Goal: Find contact information: Find contact information

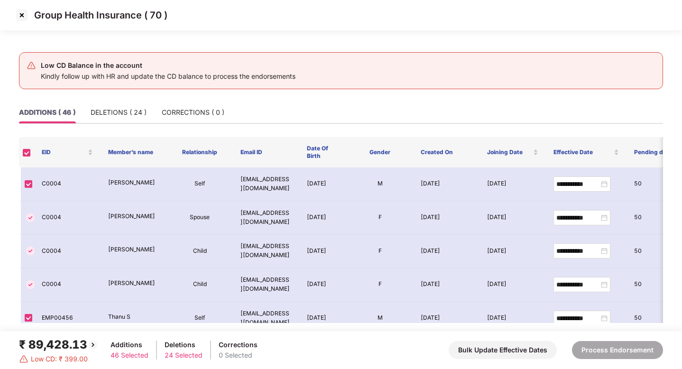
scroll to position [859, 0]
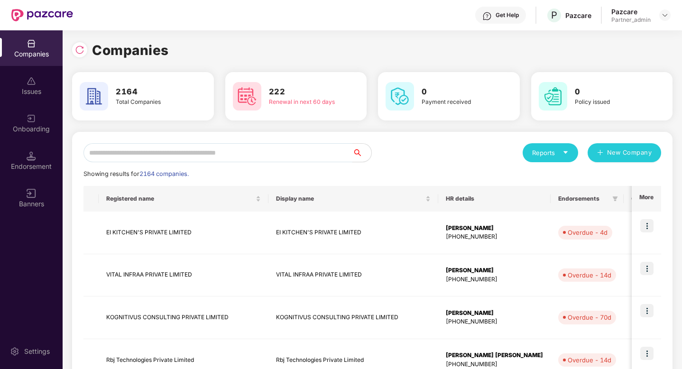
click at [151, 149] on input "text" at bounding box center [217, 152] width 269 height 19
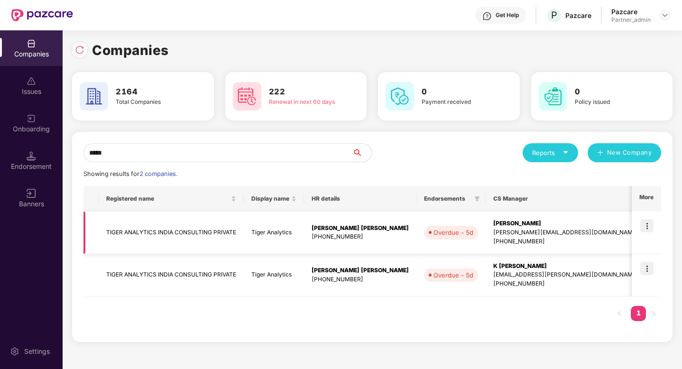
type input "*****"
click at [647, 224] on img at bounding box center [646, 225] width 13 height 13
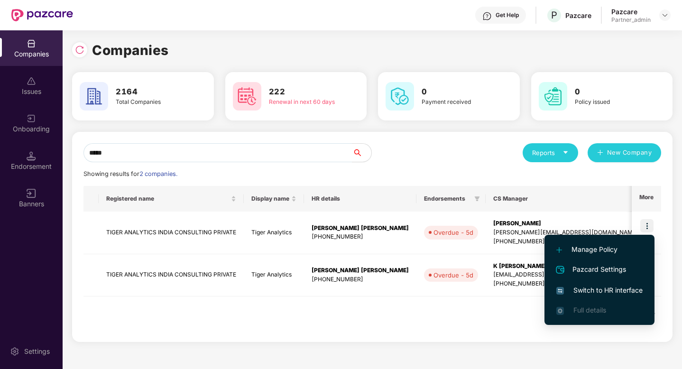
click at [616, 287] on span "Switch to HR interface" at bounding box center [599, 290] width 86 height 10
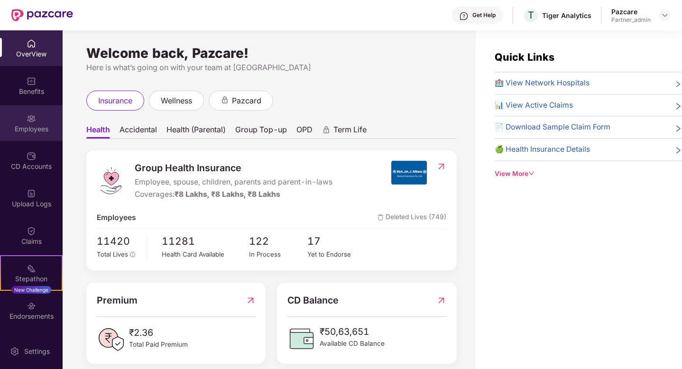
click at [23, 131] on div "Employees" at bounding box center [31, 128] width 63 height 9
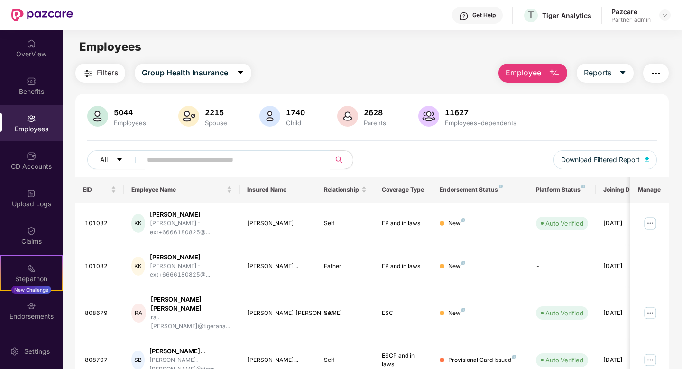
click at [177, 165] on input "text" at bounding box center [232, 160] width 170 height 14
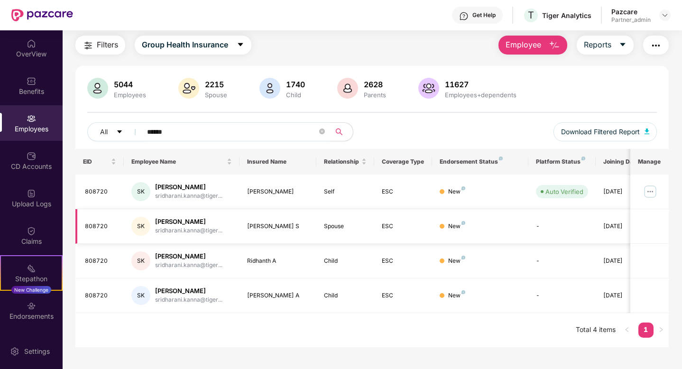
scroll to position [30, 0]
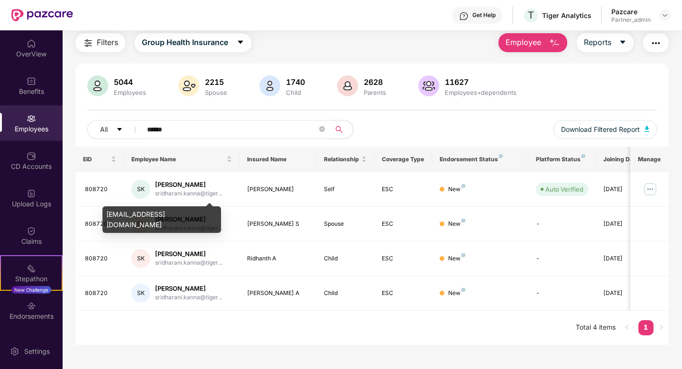
click at [192, 219] on div "sridharani.kanna@tigeranalytics.com" at bounding box center [161, 219] width 119 height 27
copy div "sridharani.kanna@tigeranalytics.com"
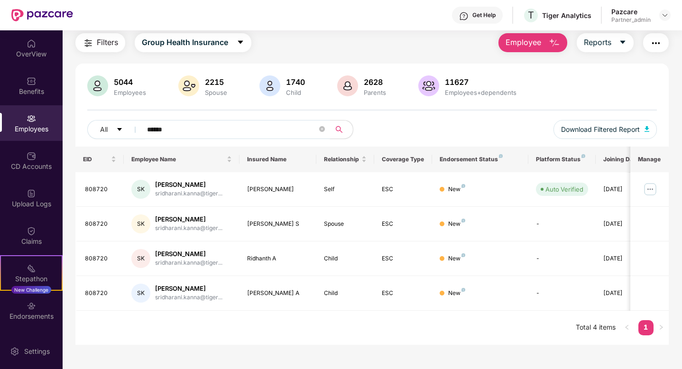
click at [190, 123] on input "******" at bounding box center [232, 129] width 170 height 14
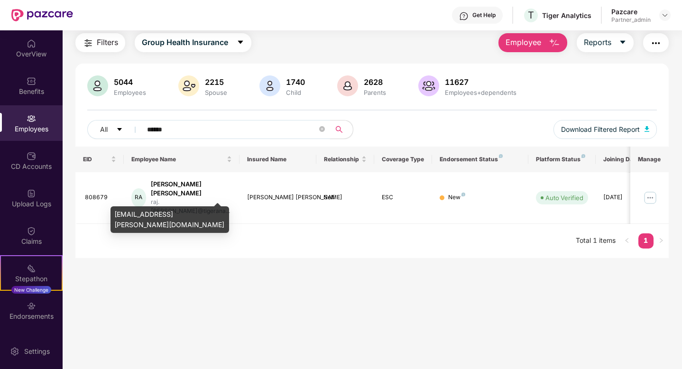
type input "******"
click at [201, 210] on div "raj.arnipalli@tigeranalytics.com" at bounding box center [169, 219] width 119 height 27
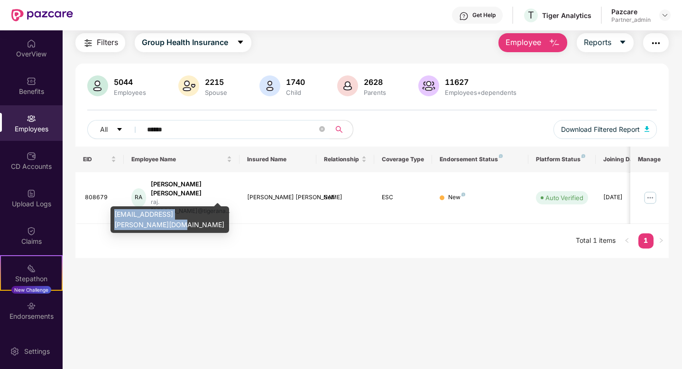
copy div "raj.arnipalli@tigeranalytics.com"
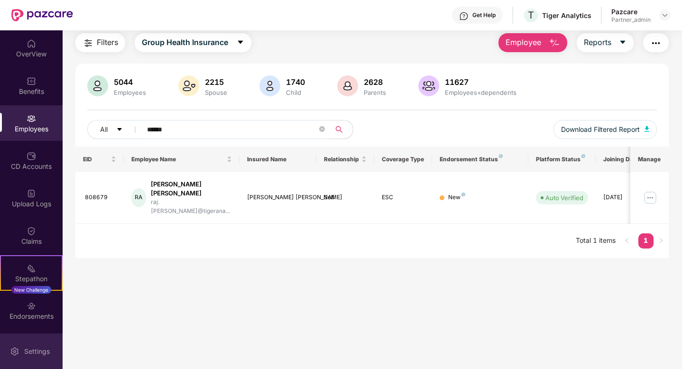
click at [34, 347] on div "Settings" at bounding box center [36, 351] width 31 height 9
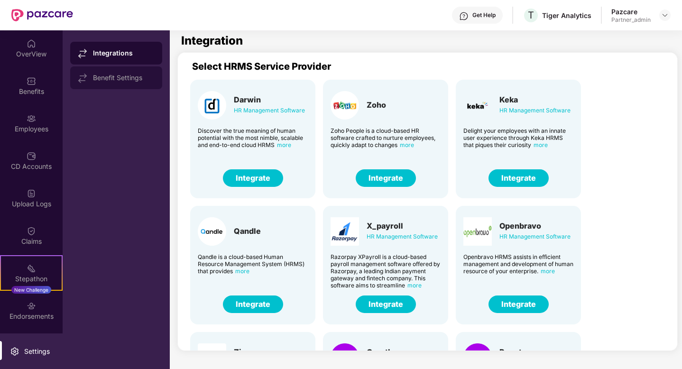
click at [129, 77] on div "Benefit Settings" at bounding box center [124, 78] width 62 height 8
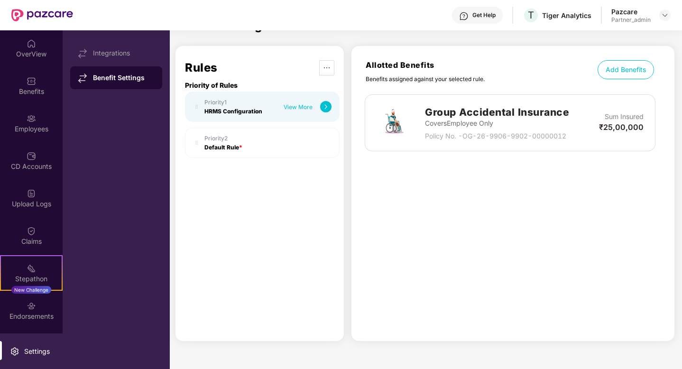
scroll to position [16, 0]
click at [324, 105] on img at bounding box center [325, 106] width 11 height 11
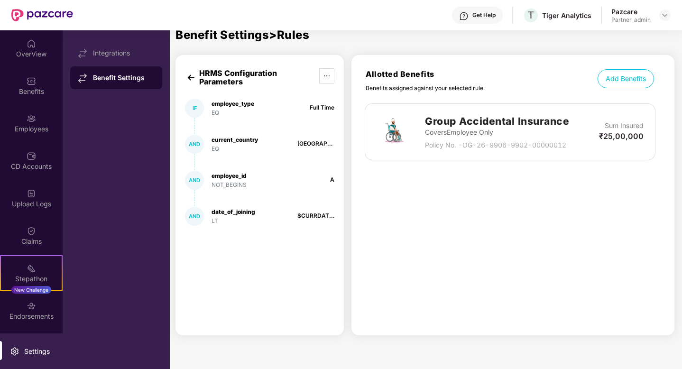
scroll to position [0, 0]
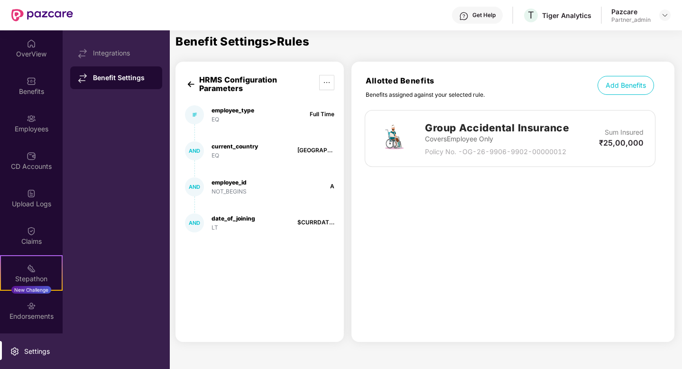
click at [190, 82] on img at bounding box center [191, 84] width 12 height 12
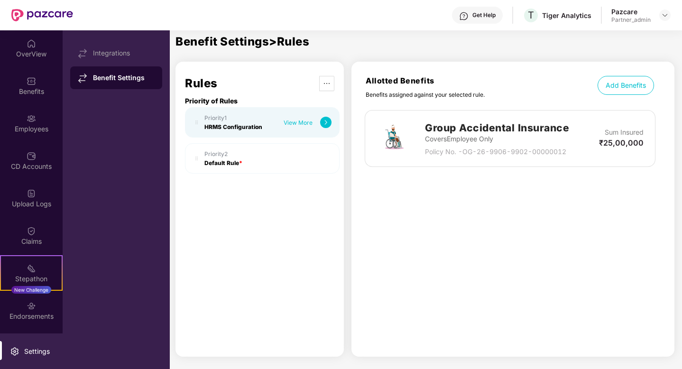
click at [229, 160] on div "Default Rule *" at bounding box center [223, 162] width 38 height 7
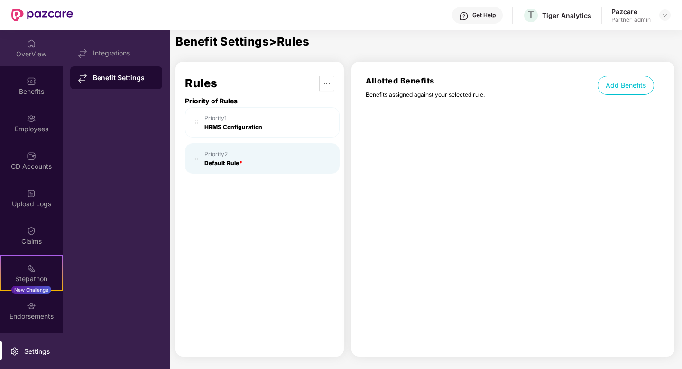
click at [31, 50] on div "OverView" at bounding box center [31, 53] width 63 height 9
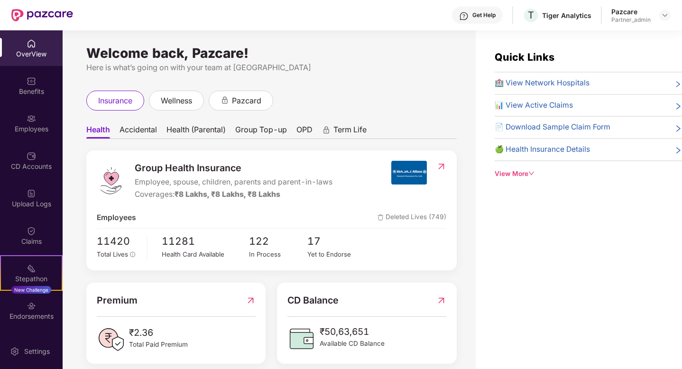
scroll to position [12, 0]
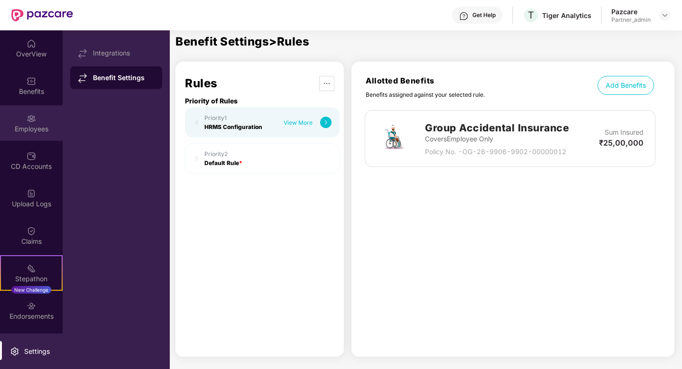
click at [33, 127] on div "Employees" at bounding box center [31, 128] width 63 height 9
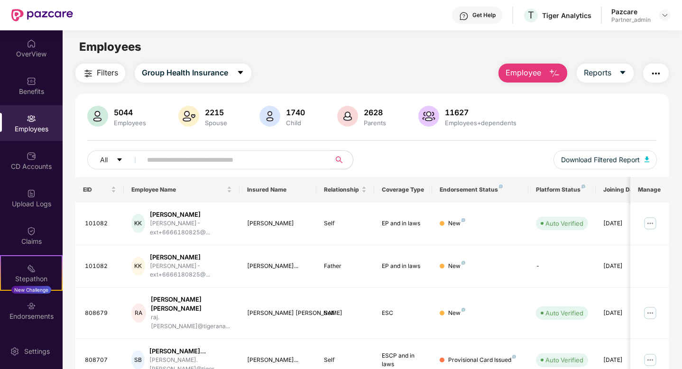
click at [213, 163] on input "text" at bounding box center [232, 160] width 170 height 14
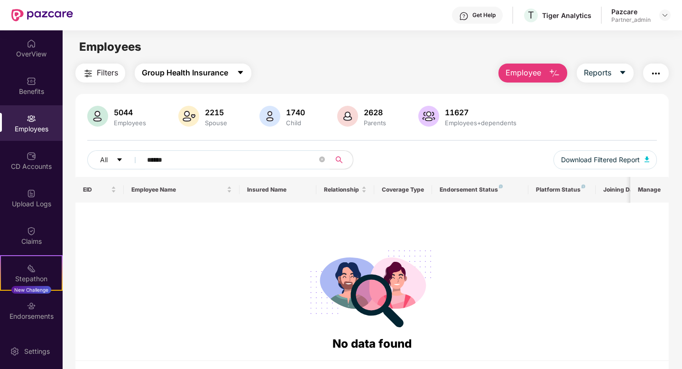
click at [202, 71] on span "Group Health Insurance" at bounding box center [185, 73] width 86 height 12
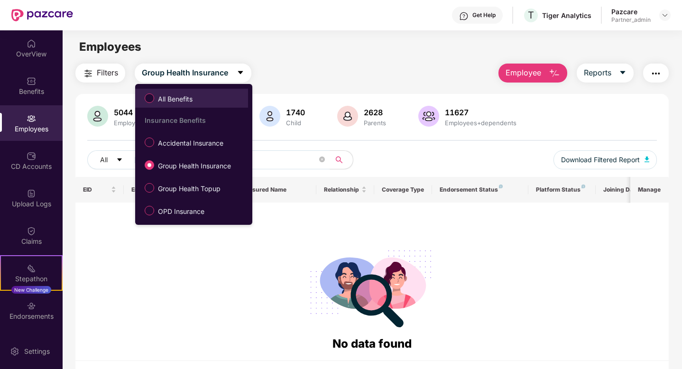
click at [193, 103] on span "All Benefits" at bounding box center [175, 99] width 42 height 10
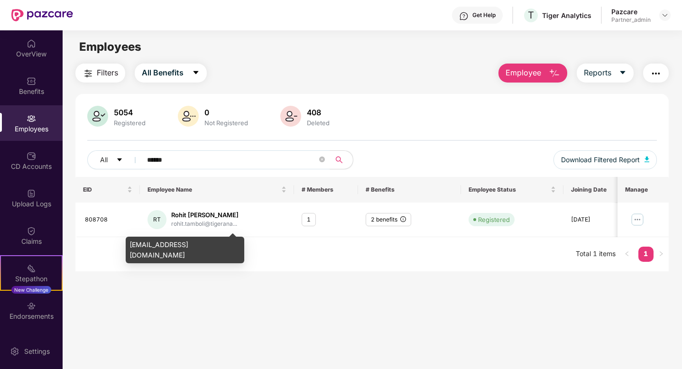
click at [220, 247] on div "[EMAIL_ADDRESS][DOMAIN_NAME]" at bounding box center [185, 250] width 119 height 27
copy div "[EMAIL_ADDRESS][DOMAIN_NAME]"
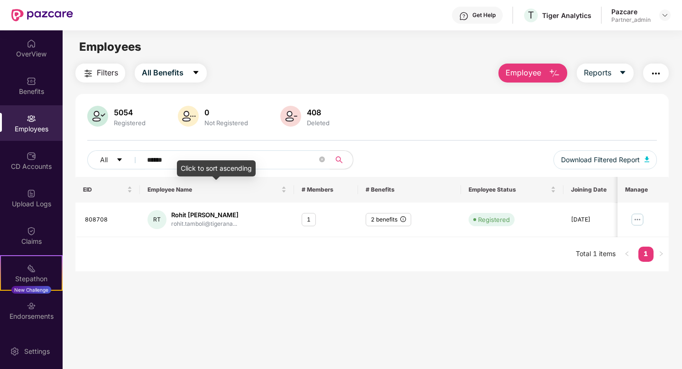
click at [184, 162] on div "Click to sort ascending" at bounding box center [216, 168] width 79 height 16
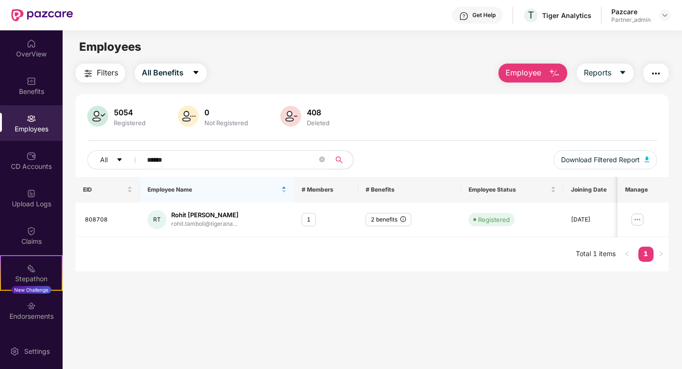
click at [178, 157] on input "******" at bounding box center [232, 160] width 170 height 14
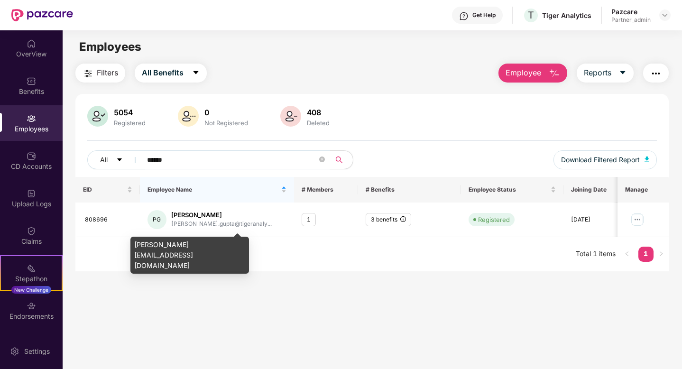
click at [197, 244] on div "pavan.gupta@tigeranalytics.com" at bounding box center [189, 255] width 119 height 37
copy div "pavan.gupta@tigeranalytics.com"
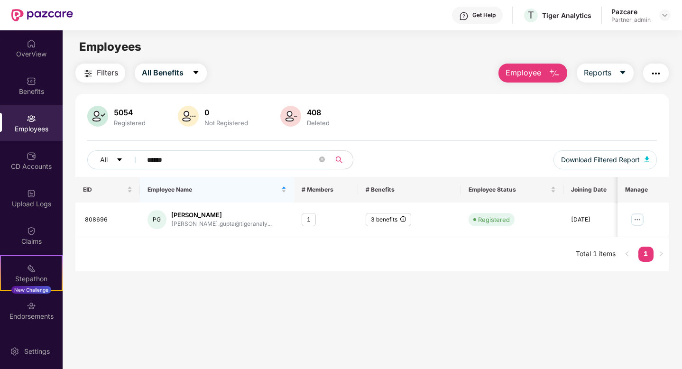
click at [195, 153] on input "******" at bounding box center [232, 160] width 170 height 14
type input "******"
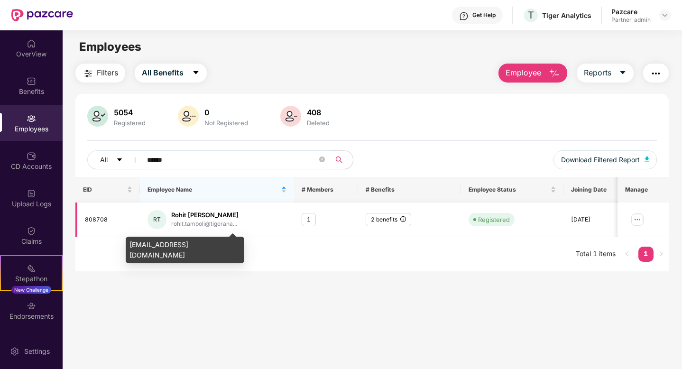
click at [199, 224] on div "rohit.tamboli@tigerana..." at bounding box center [204, 223] width 67 height 9
click at [194, 243] on div "[EMAIL_ADDRESS][DOMAIN_NAME]" at bounding box center [185, 250] width 119 height 27
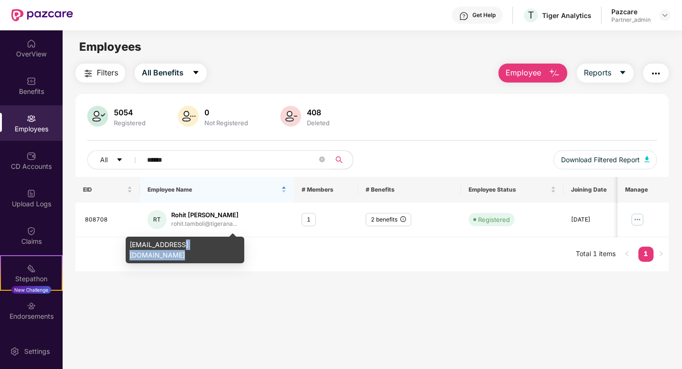
click at [194, 243] on div "[EMAIL_ADDRESS][DOMAIN_NAME]" at bounding box center [185, 250] width 119 height 27
copy div "[EMAIL_ADDRESS][DOMAIN_NAME]"
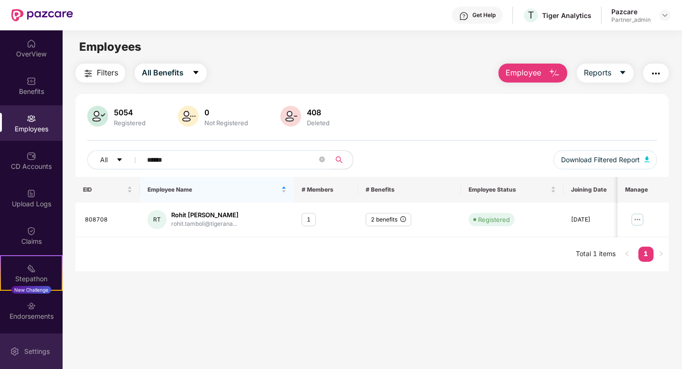
click at [31, 343] on div "Settings" at bounding box center [31, 351] width 63 height 36
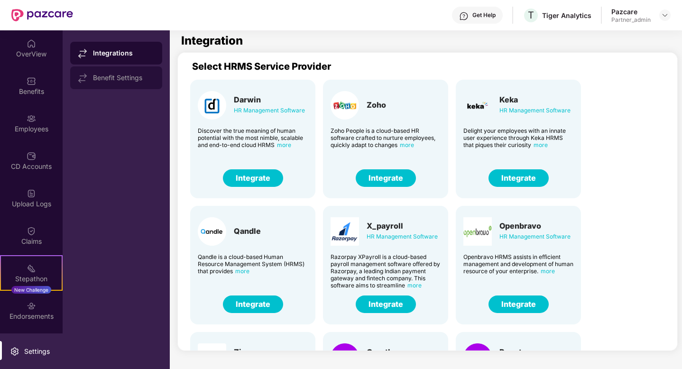
click at [114, 77] on div "Benefit Settings" at bounding box center [124, 78] width 62 height 8
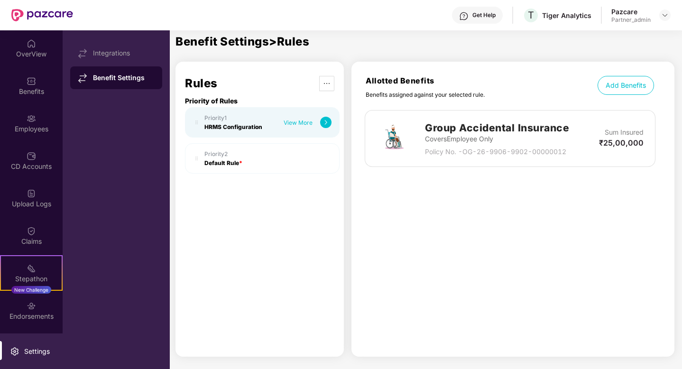
click at [323, 122] on img at bounding box center [325, 122] width 11 height 11
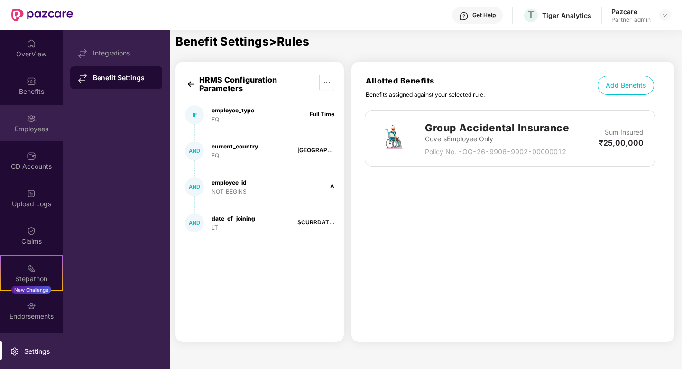
click at [40, 117] on div "Employees" at bounding box center [31, 123] width 63 height 36
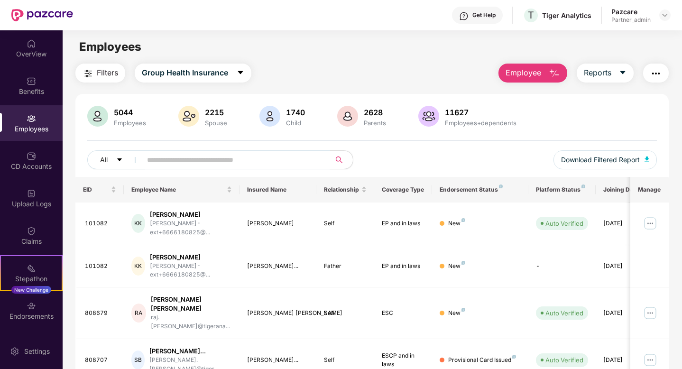
click at [254, 167] on span at bounding box center [233, 159] width 194 height 19
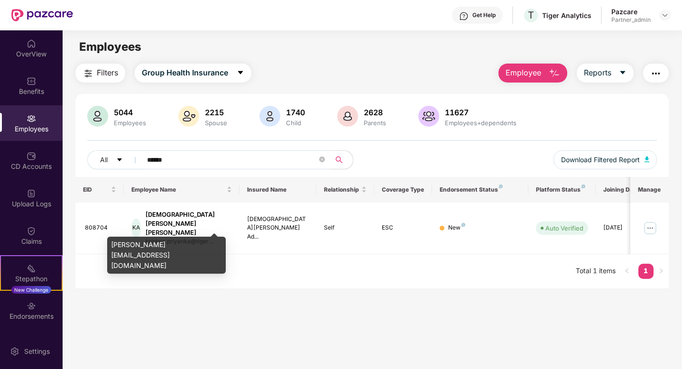
click at [198, 256] on div "[PERSON_NAME][EMAIL_ADDRESS][DOMAIN_NAME]" at bounding box center [166, 255] width 119 height 37
copy div "[PERSON_NAME][EMAIL_ADDRESS][DOMAIN_NAME]"
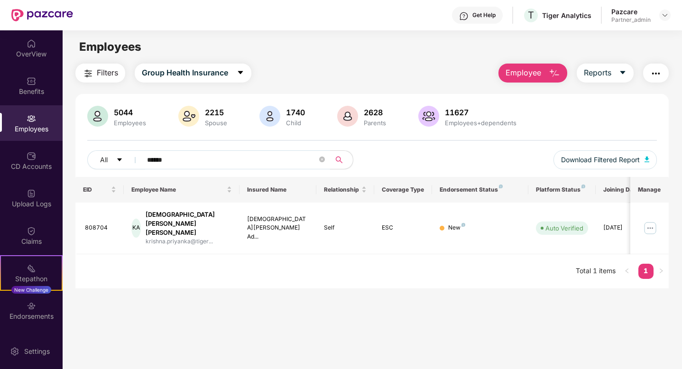
click at [183, 157] on input "******" at bounding box center [232, 160] width 170 height 14
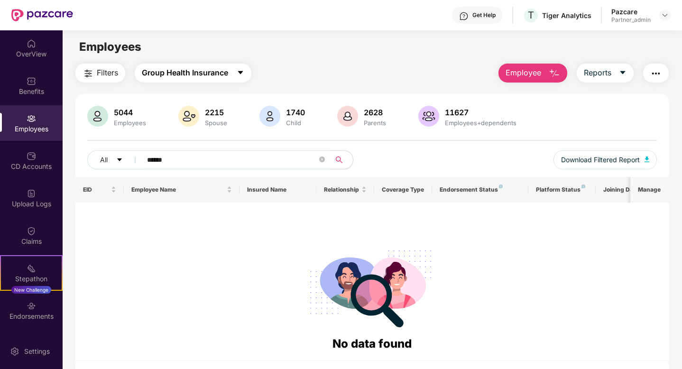
click at [198, 69] on span "Group Health Insurance" at bounding box center [185, 73] width 86 height 12
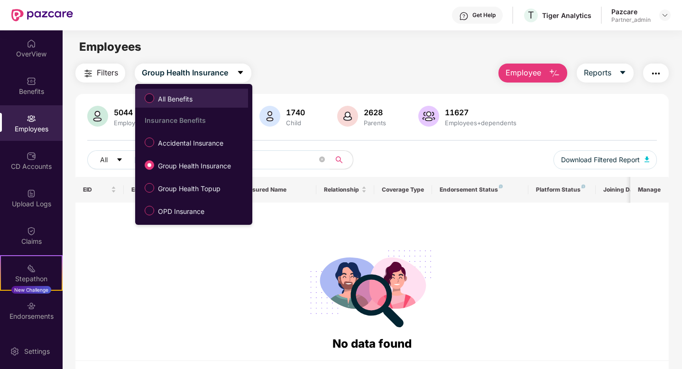
click at [189, 105] on label "All Benefits" at bounding box center [170, 98] width 61 height 16
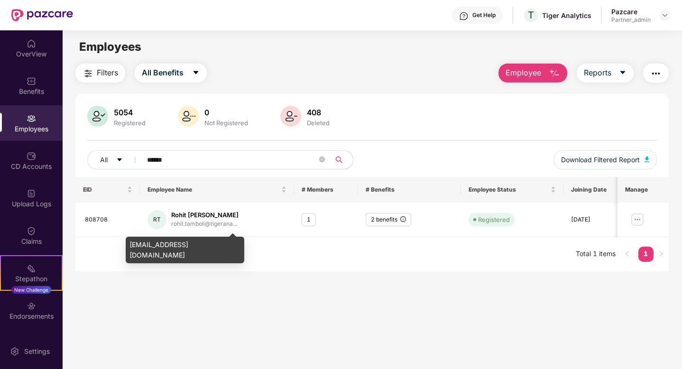
click at [192, 244] on div "[EMAIL_ADDRESS][DOMAIN_NAME]" at bounding box center [185, 250] width 119 height 27
copy div "[EMAIL_ADDRESS][DOMAIN_NAME]"
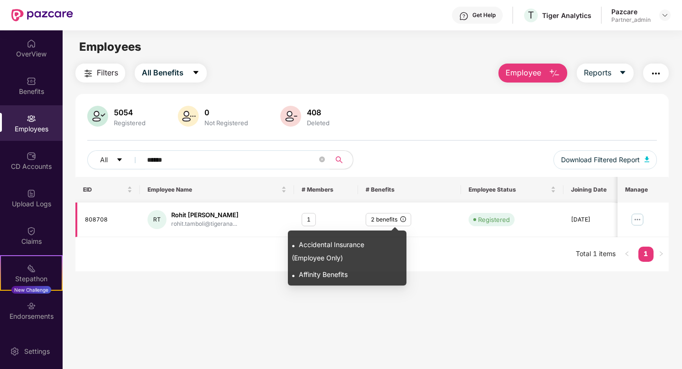
click at [404, 221] on icon "info-circle" at bounding box center [403, 219] width 6 height 6
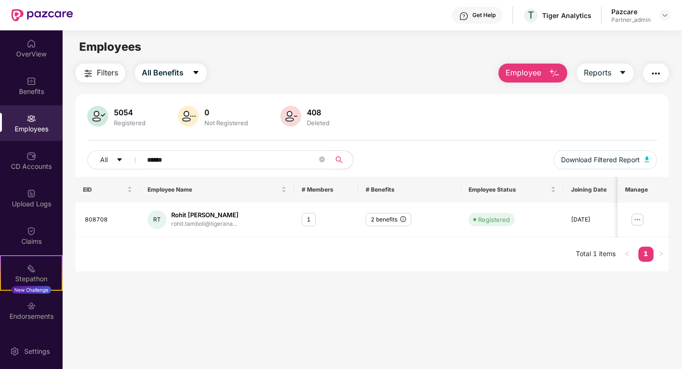
click at [191, 157] on input "******" at bounding box center [232, 160] width 170 height 14
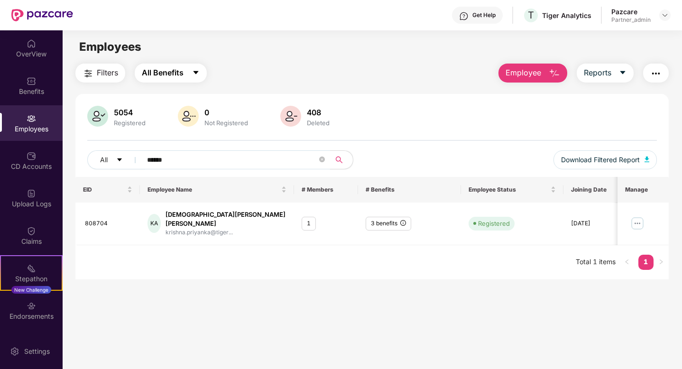
click at [191, 73] on button "All Benefits" at bounding box center [171, 73] width 72 height 19
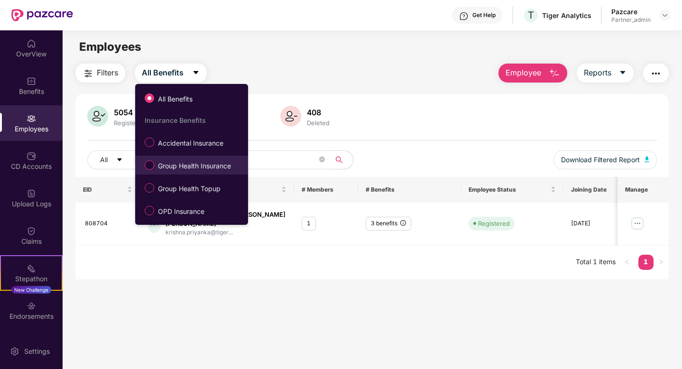
click at [207, 167] on span "Group Health Insurance" at bounding box center [194, 166] width 81 height 10
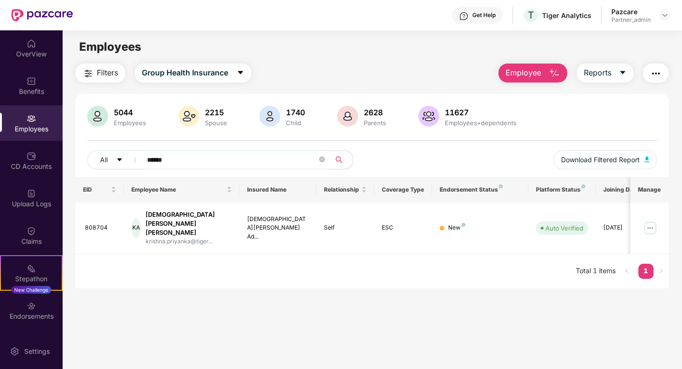
click at [199, 161] on input "******" at bounding box center [232, 160] width 170 height 14
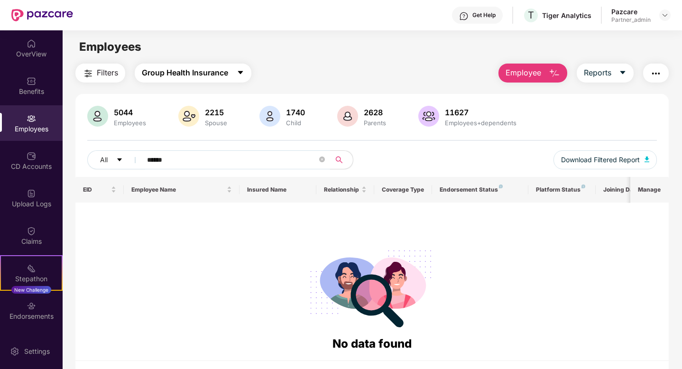
type input "******"
click at [221, 72] on span "Group Health Insurance" at bounding box center [185, 73] width 86 height 12
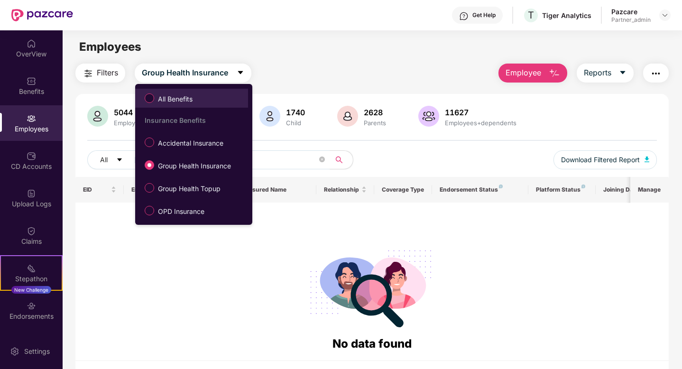
click at [206, 95] on span "All Benefits" at bounding box center [191, 98] width 103 height 16
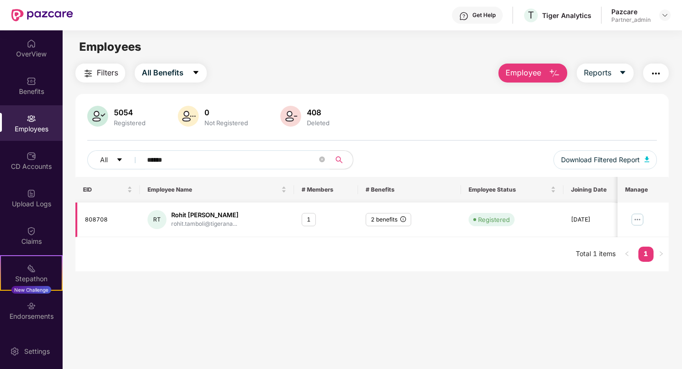
scroll to position [0, 24]
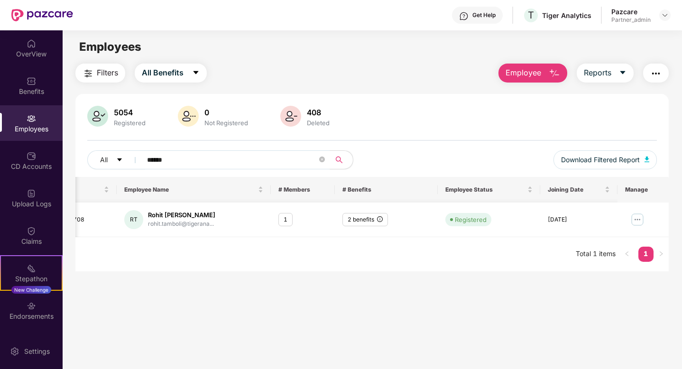
drag, startPoint x: 548, startPoint y: 220, endPoint x: 602, endPoint y: 220, distance: 53.6
click at [602, 220] on div "[DATE]" at bounding box center [579, 219] width 62 height 9
